Goal: Entertainment & Leisure: Consume media (video, audio)

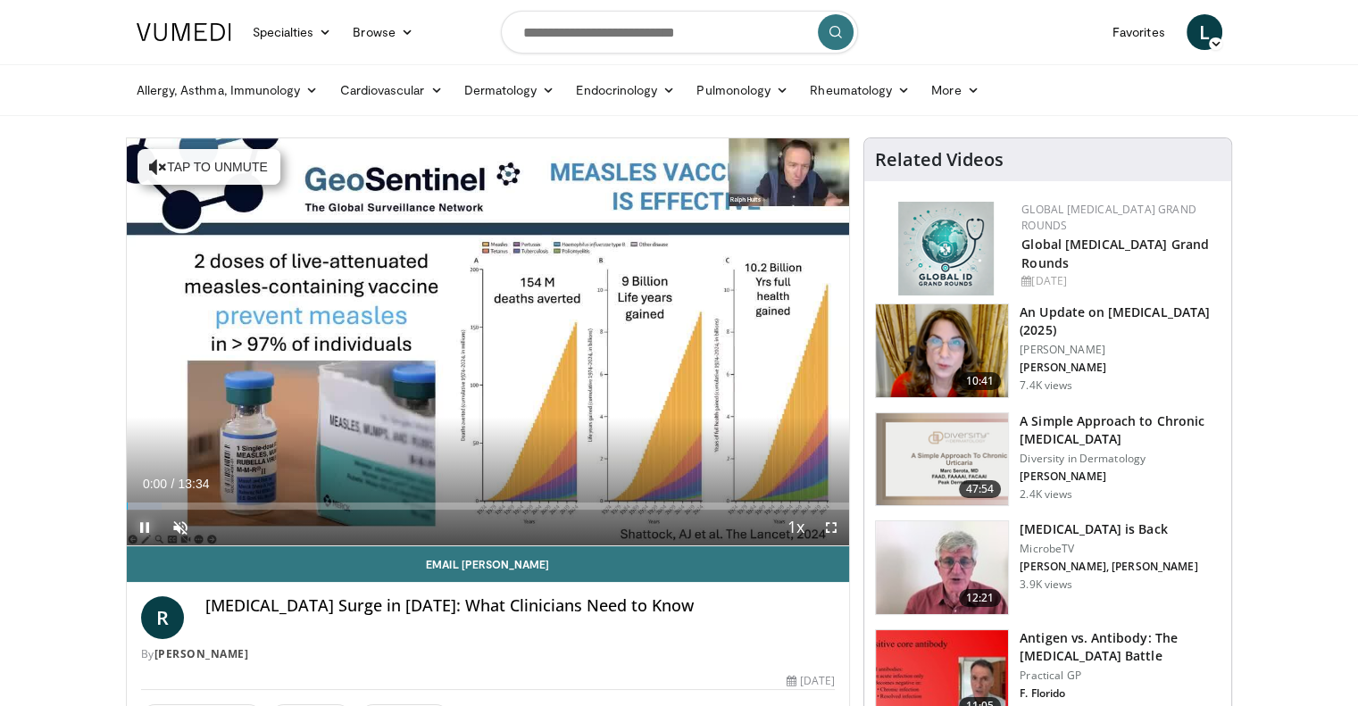
click at [141, 531] on span "Video Player" at bounding box center [145, 528] width 36 height 36
click at [141, 527] on span "Video Player" at bounding box center [145, 528] width 36 height 36
click at [177, 527] on span "Video Player" at bounding box center [181, 528] width 36 height 36
